Goal: Task Accomplishment & Management: Manage account settings

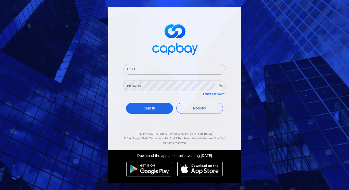
click at [145, 70] on input "Email" at bounding box center [175, 69] width 102 height 11
type input "[EMAIL_ADDRESS][DOMAIN_NAME]"
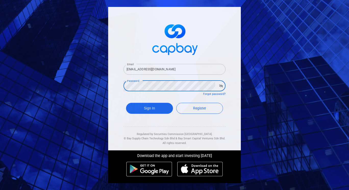
click at [126, 103] on button "Sign In" at bounding box center [149, 108] width 47 height 11
click at [220, 86] on icon "button" at bounding box center [221, 85] width 4 height 3
click at [126, 103] on button "Sign In" at bounding box center [149, 108] width 47 height 11
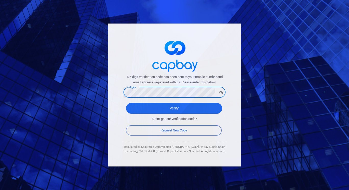
click at [126, 103] on button "Verify" at bounding box center [174, 108] width 96 height 11
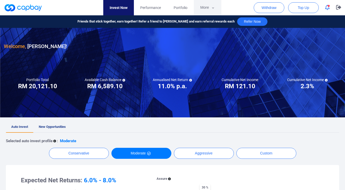
click at [207, 7] on button "More" at bounding box center [207, 7] width 27 height 15
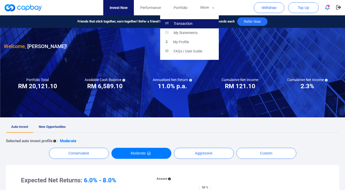
click at [195, 26] on link "Transaction" at bounding box center [189, 23] width 59 height 9
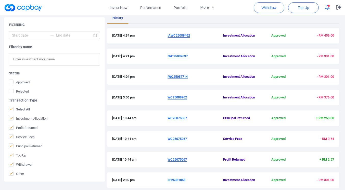
scroll to position [94, 0]
drag, startPoint x: 188, startPoint y: 159, endPoint x: 168, endPoint y: 158, distance: 20.2
click at [168, 158] on span "WC25075067" at bounding box center [196, 159] width 56 height 5
copy u "WC25075067"
drag, startPoint x: 188, startPoint y: 98, endPoint x: 169, endPoint y: 96, distance: 19.5
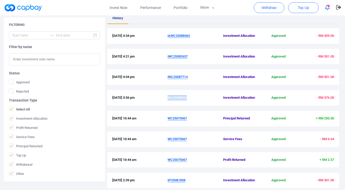
click at [169, 96] on span "WC25088962" at bounding box center [196, 97] width 56 height 5
copy u "WC25088962"
drag, startPoint x: 189, startPoint y: 77, endPoint x: 168, endPoint y: 77, distance: 21.7
click at [168, 77] on span "iWC25087714" at bounding box center [196, 76] width 56 height 5
copy u "iWC25087714"
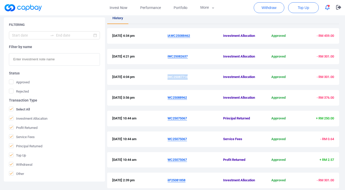
drag, startPoint x: 190, startPoint y: 56, endPoint x: 167, endPoint y: 57, distance: 22.7
click at [167, 57] on div "[DATE] 4:21 pm iWC25082637 Investment Allocation Approved - RM 301.00" at bounding box center [223, 56] width 222 height 5
copy div "iWC25082637"
drag, startPoint x: 192, startPoint y: 35, endPoint x: 168, endPoint y: 35, distance: 24.0
click at [168, 35] on span "iAWC25088462" at bounding box center [196, 35] width 56 height 5
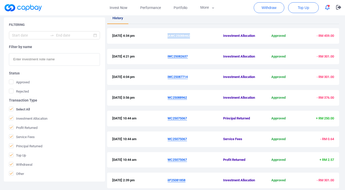
copy u "iAWC25088462"
click at [184, 35] on u "iAWC25088462" at bounding box center [179, 36] width 22 height 4
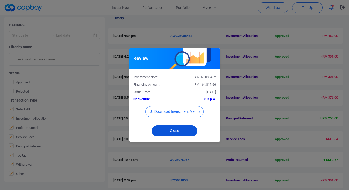
click at [184, 128] on button "Close" at bounding box center [175, 130] width 46 height 11
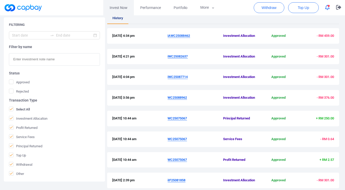
click at [123, 11] on link "Invest Now" at bounding box center [118, 7] width 31 height 15
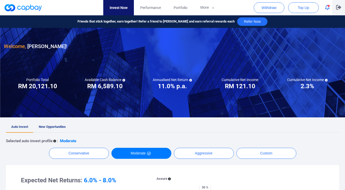
click at [336, 8] on button "button" at bounding box center [339, 7] width 13 height 15
